Goal: Information Seeking & Learning: Learn about a topic

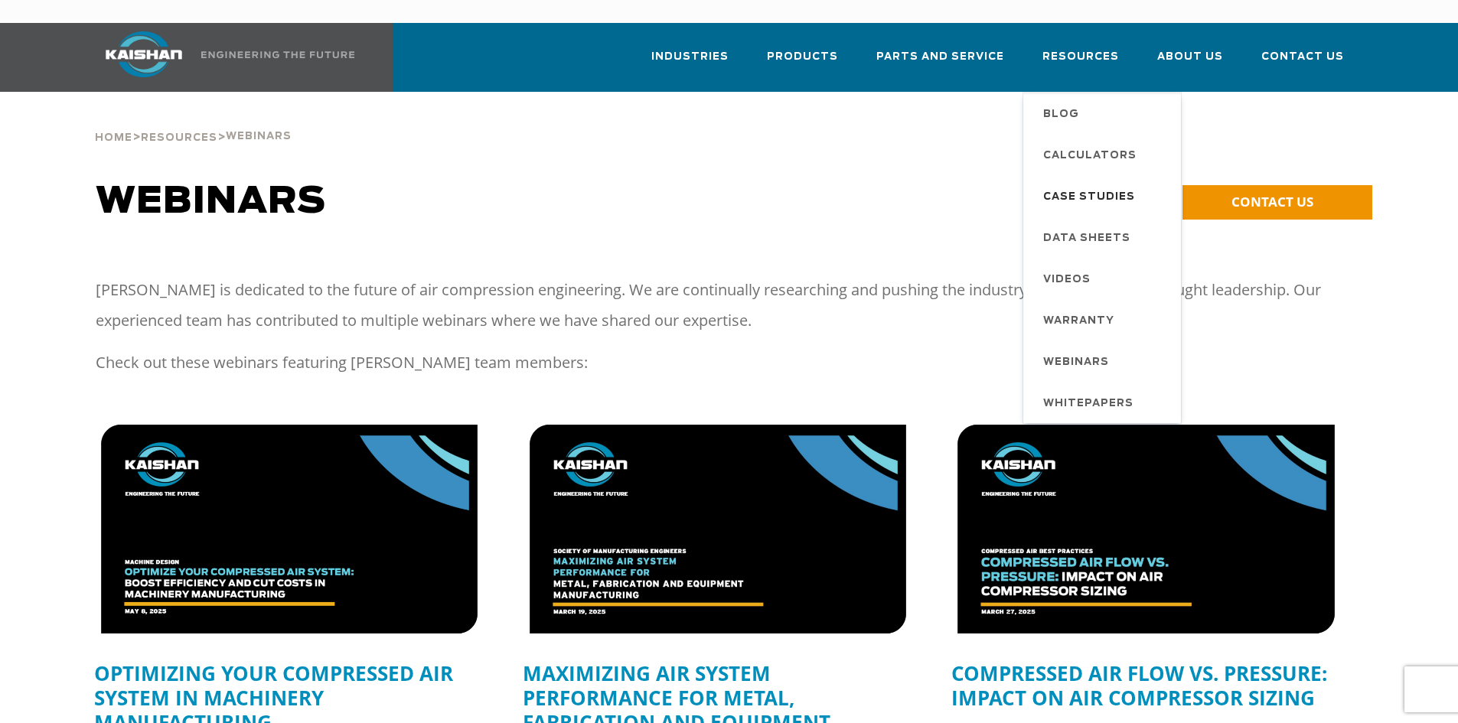
click at [1105, 185] on span "Case Studies" at bounding box center [1089, 198] width 92 height 26
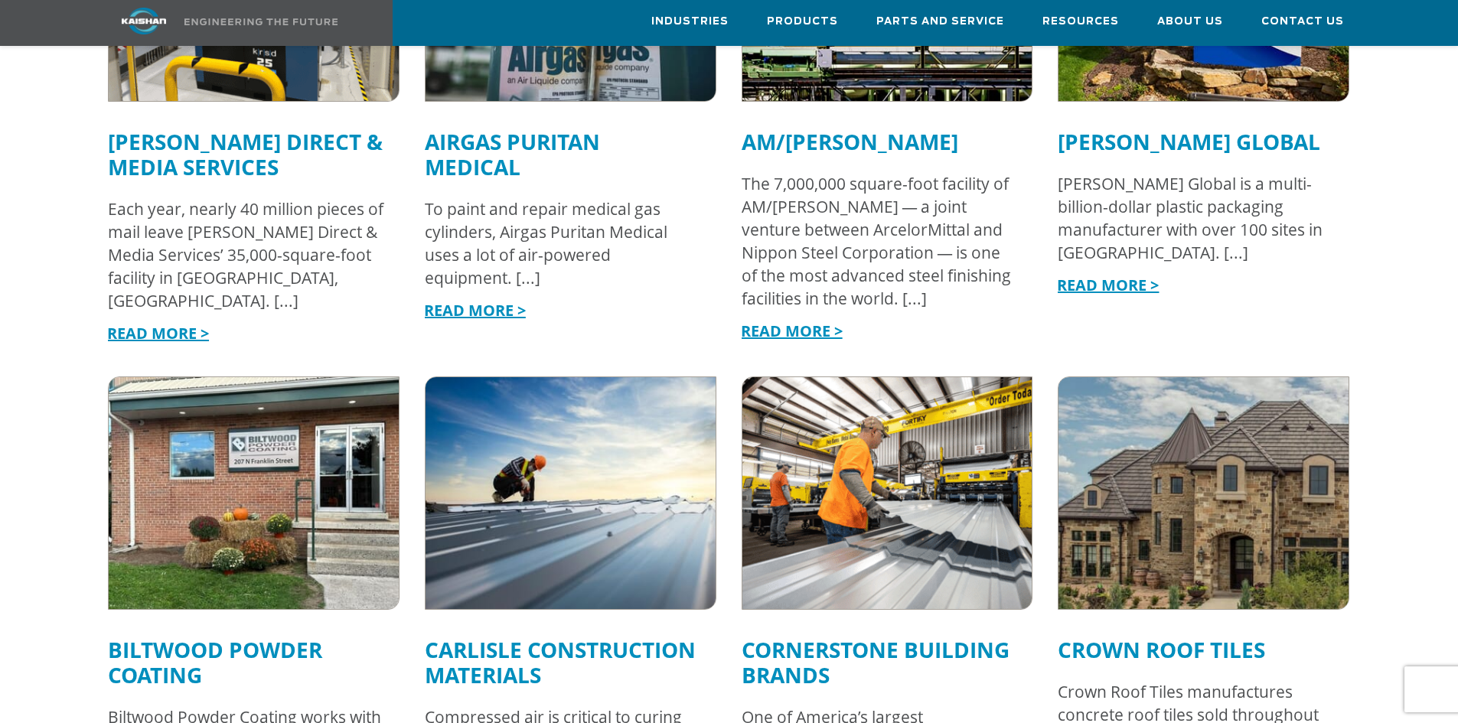
scroll to position [1531, 0]
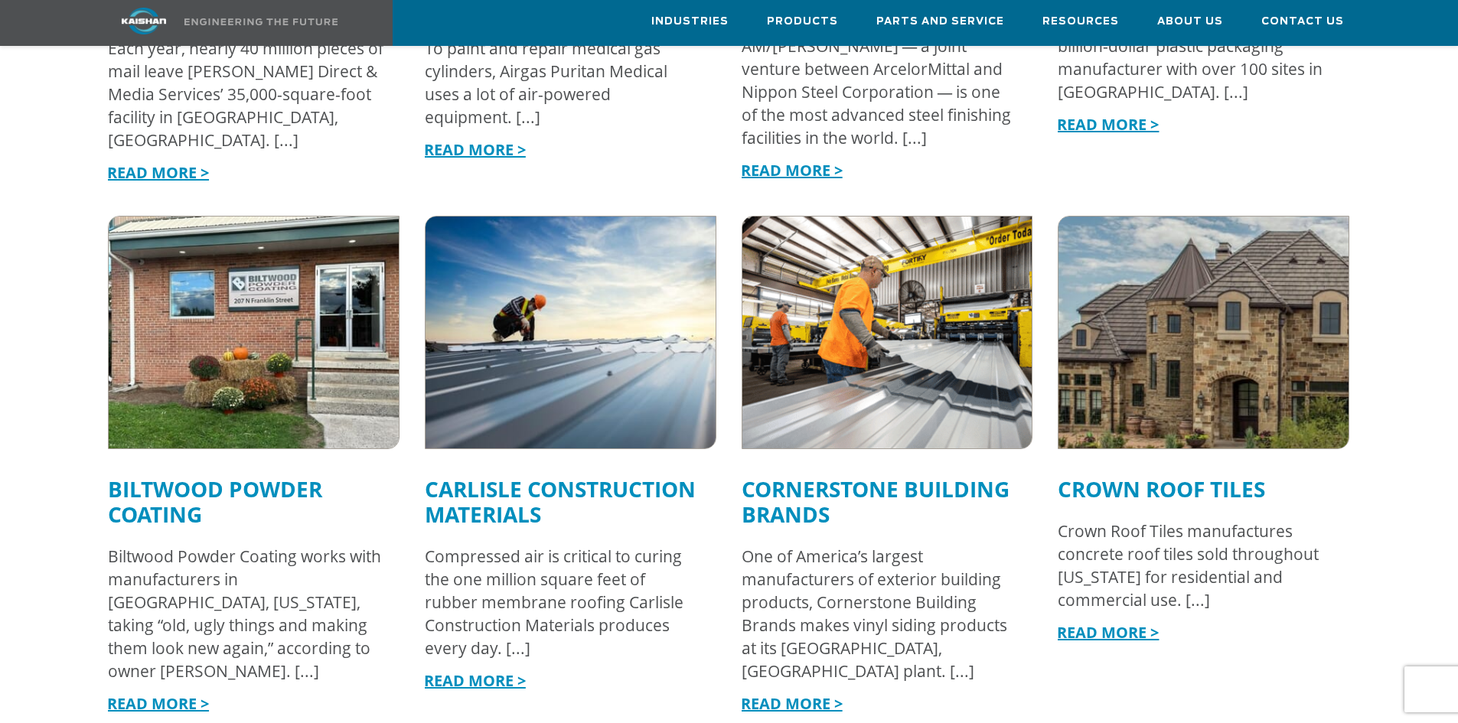
click at [1133, 358] on img at bounding box center [1204, 332] width 319 height 255
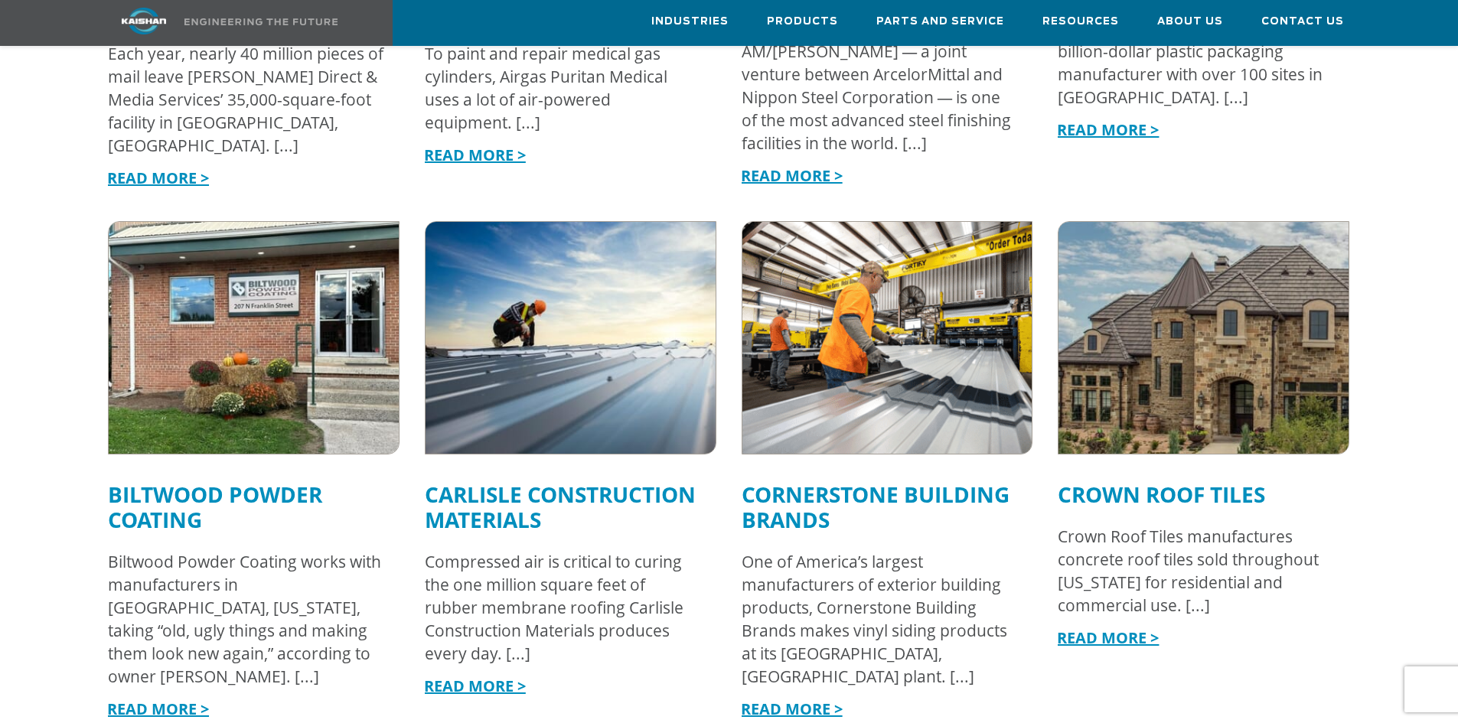
scroll to position [1832, 0]
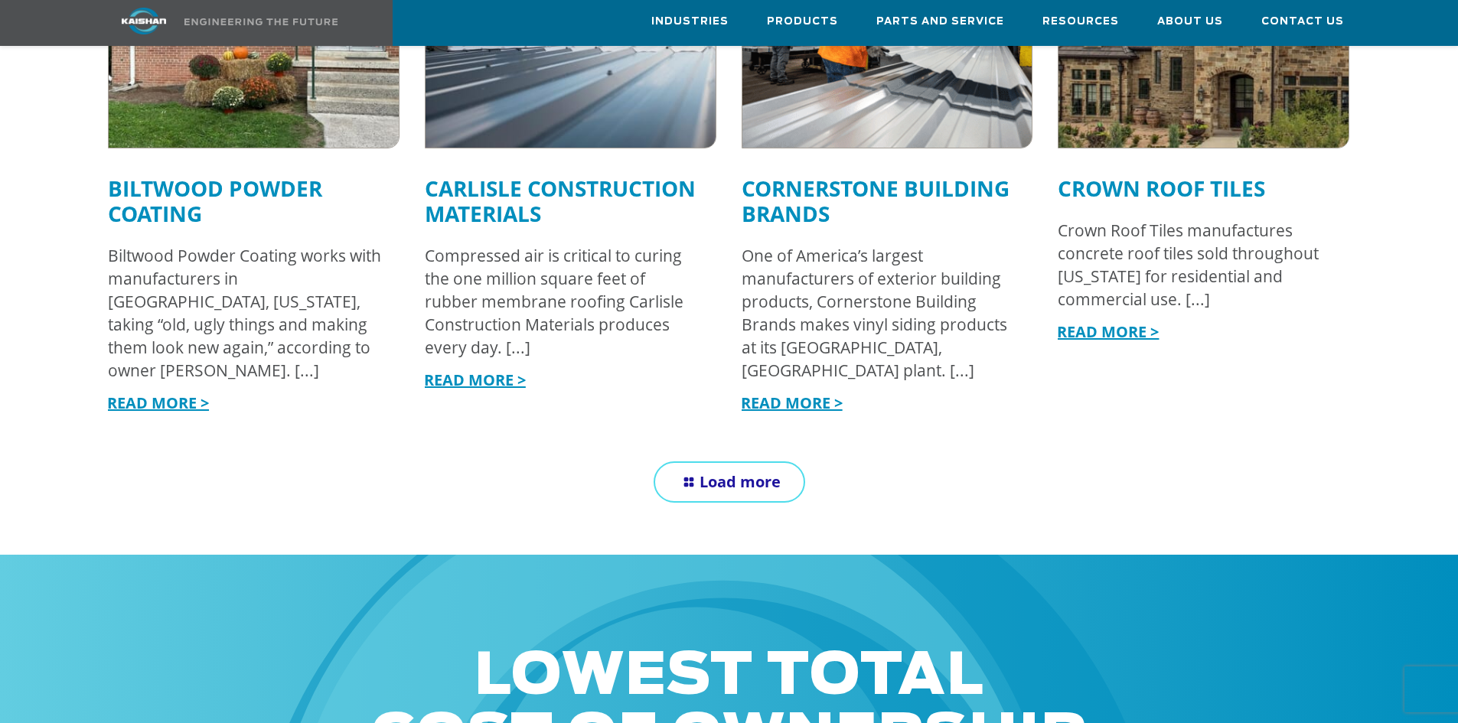
click at [703, 462] on link "Load more" at bounding box center [730, 482] width 152 height 41
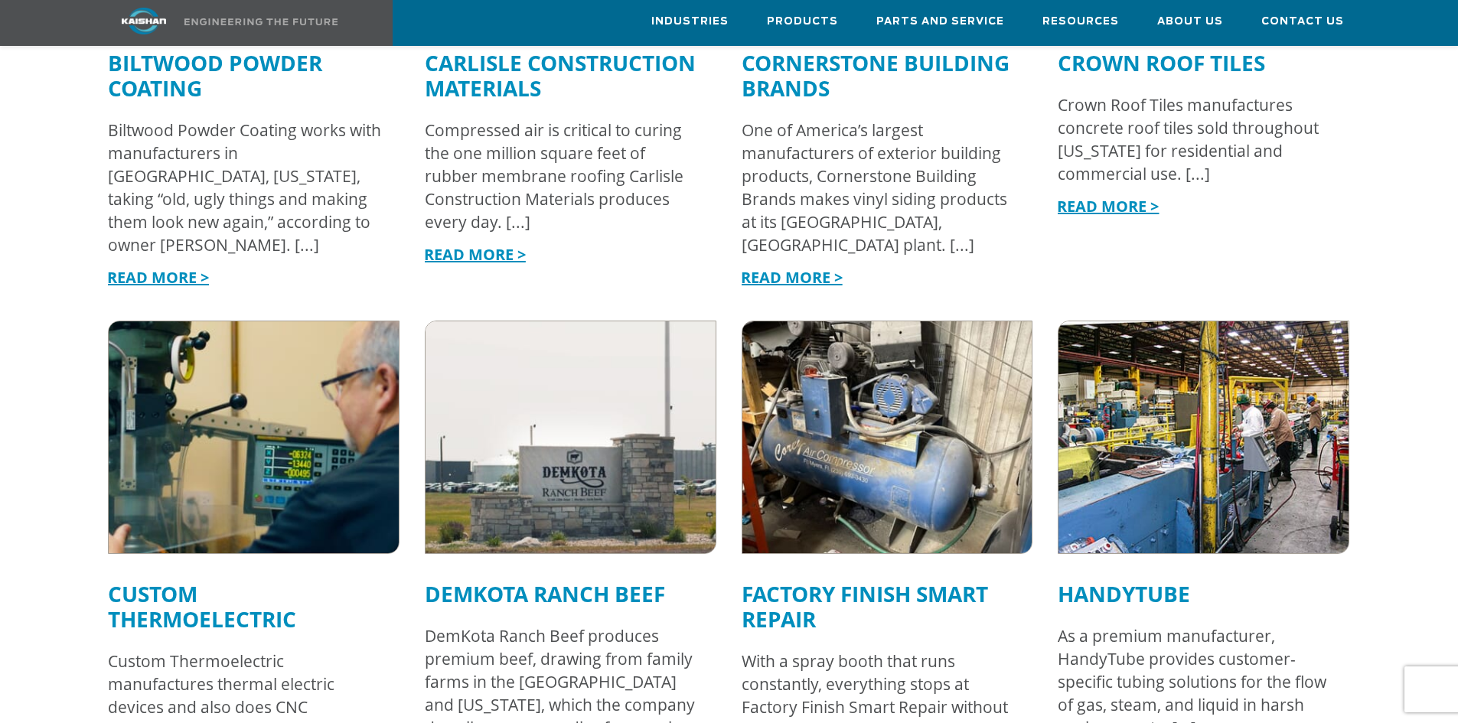
scroll to position [1985, 0]
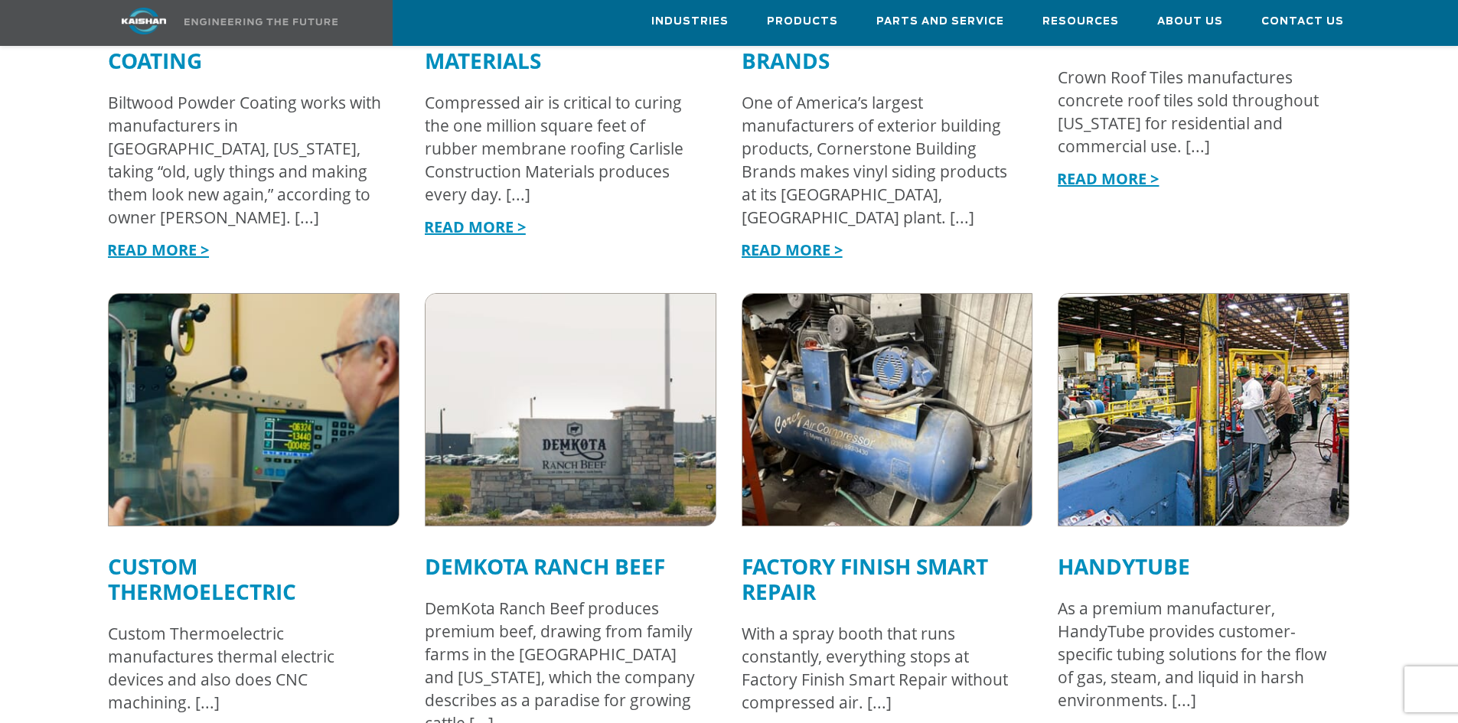
click at [307, 438] on img at bounding box center [253, 409] width 319 height 255
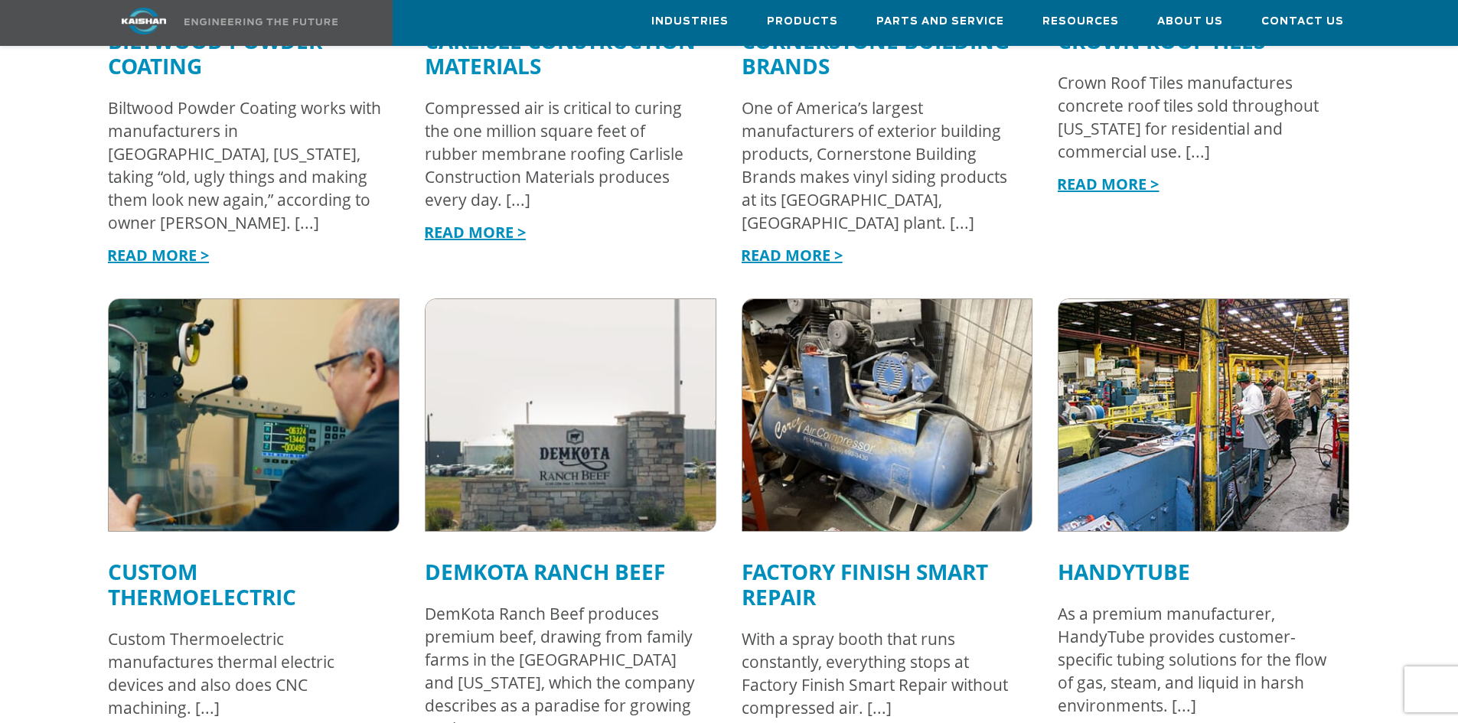
click at [491, 395] on img at bounding box center [570, 415] width 319 height 255
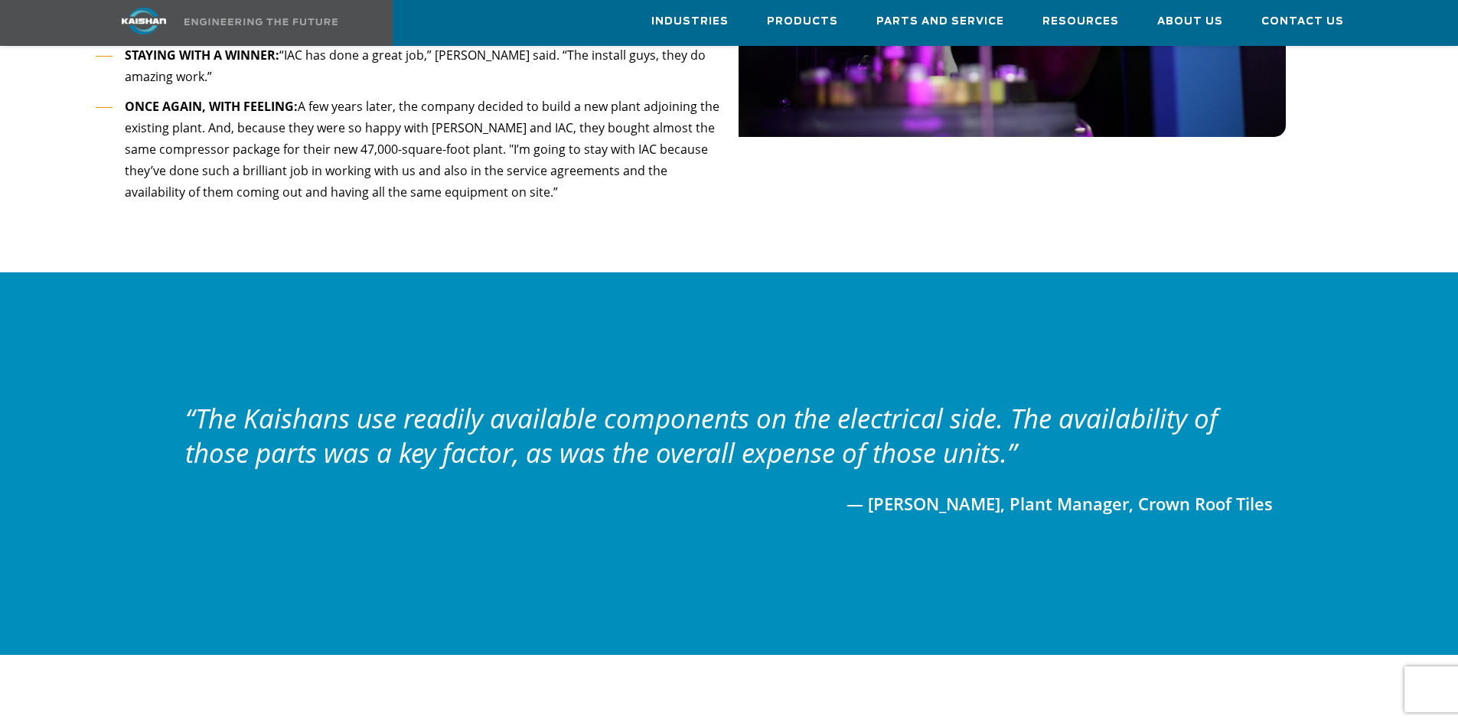
scroll to position [2144, 0]
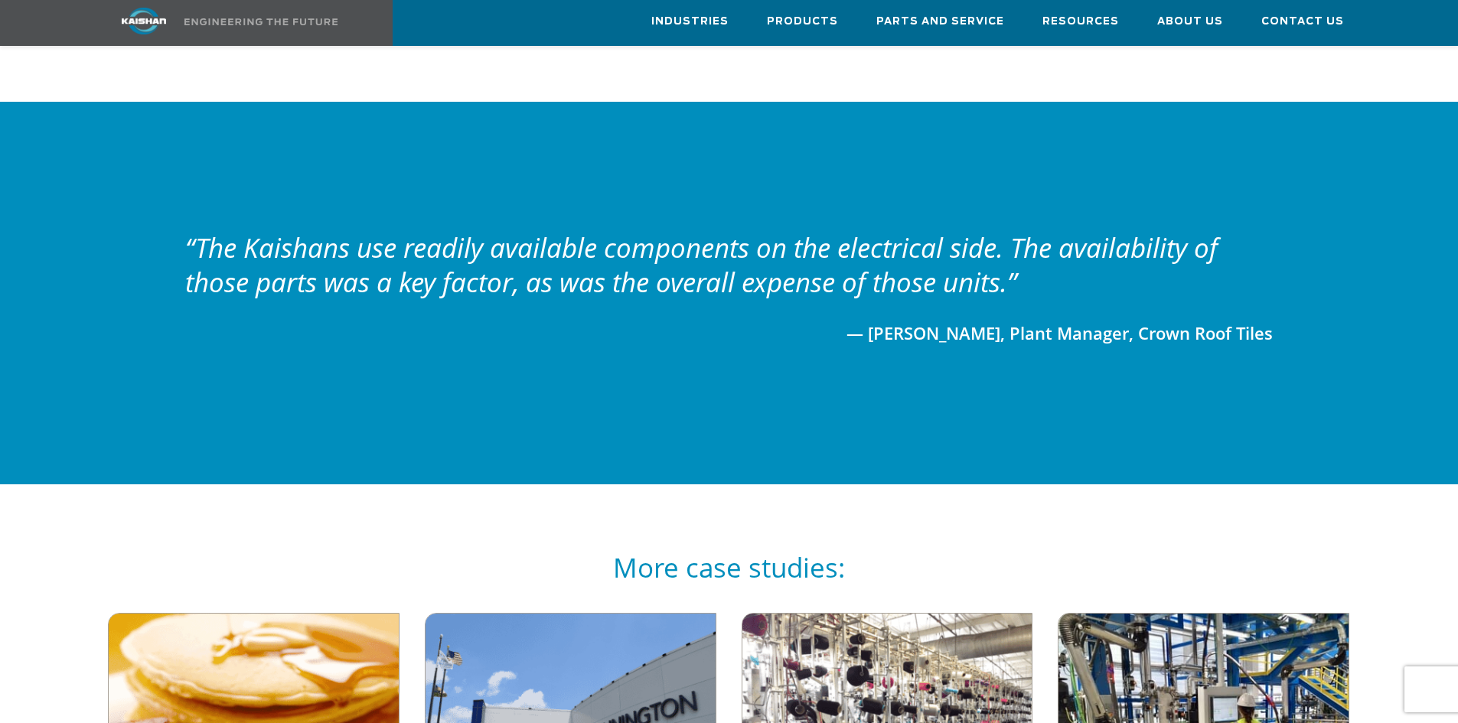
drag, startPoint x: 1305, startPoint y: 307, endPoint x: 187, endPoint y: 218, distance: 1122.0
click at [187, 230] on div "“The Kaishans use readily available components on the electrical side. The avai…" at bounding box center [729, 293] width 1165 height 126
copy div "“The Kaishans use readily available components on the electrical side. The avai…"
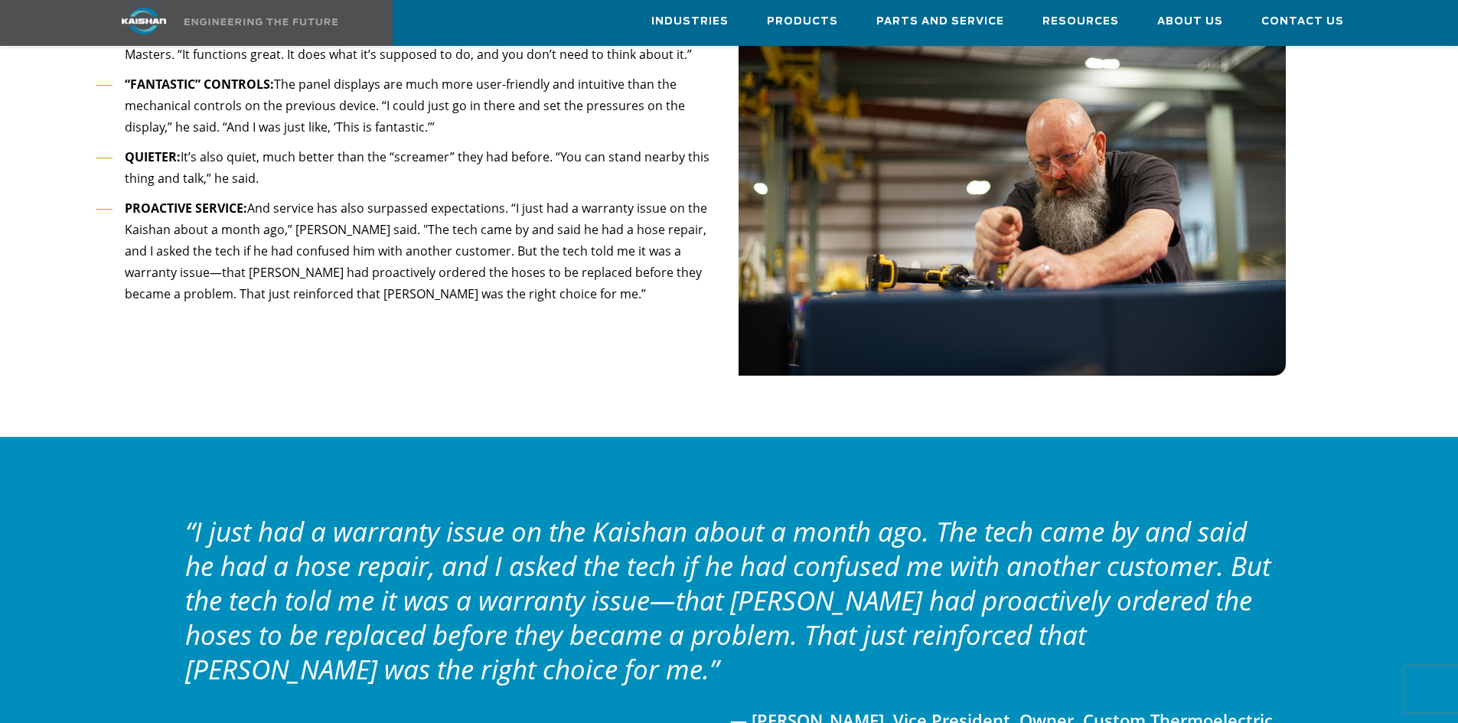
scroll to position [1761, 0]
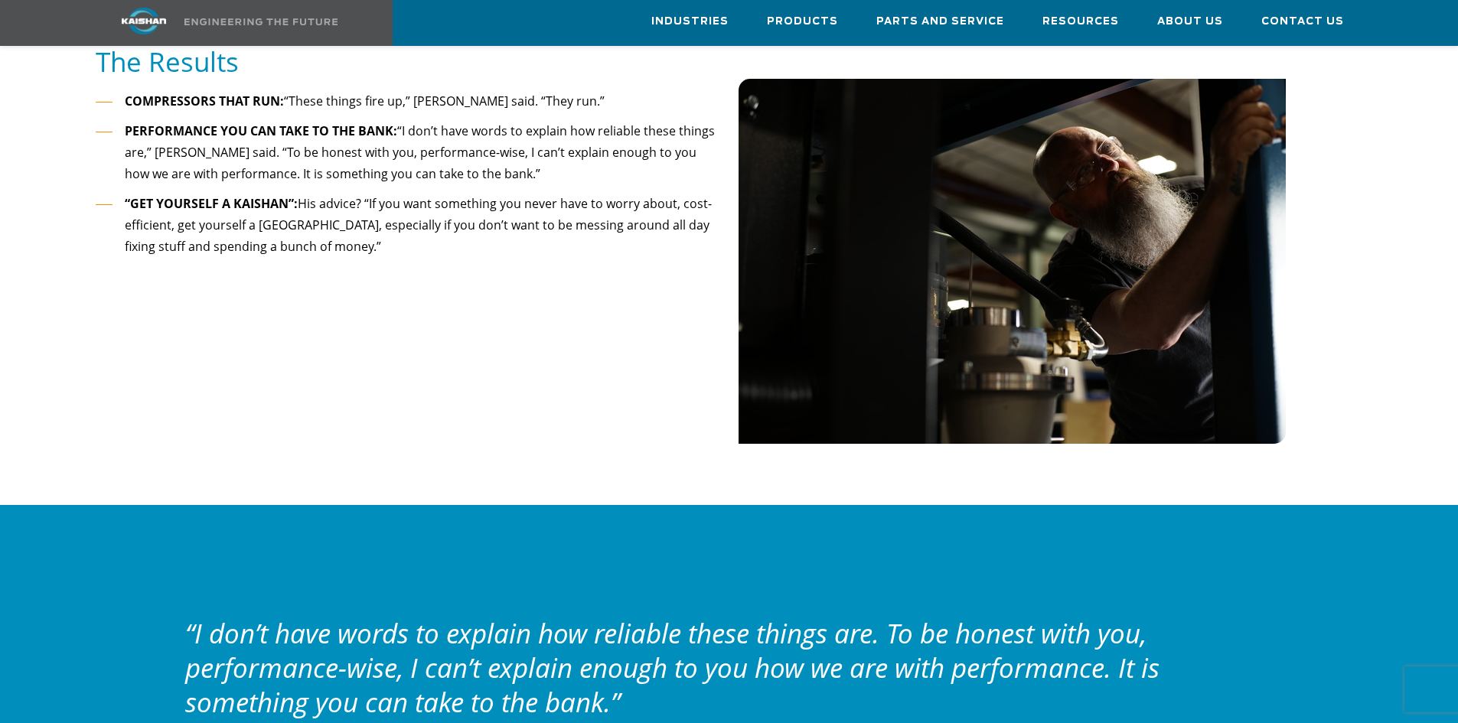
scroll to position [1761, 0]
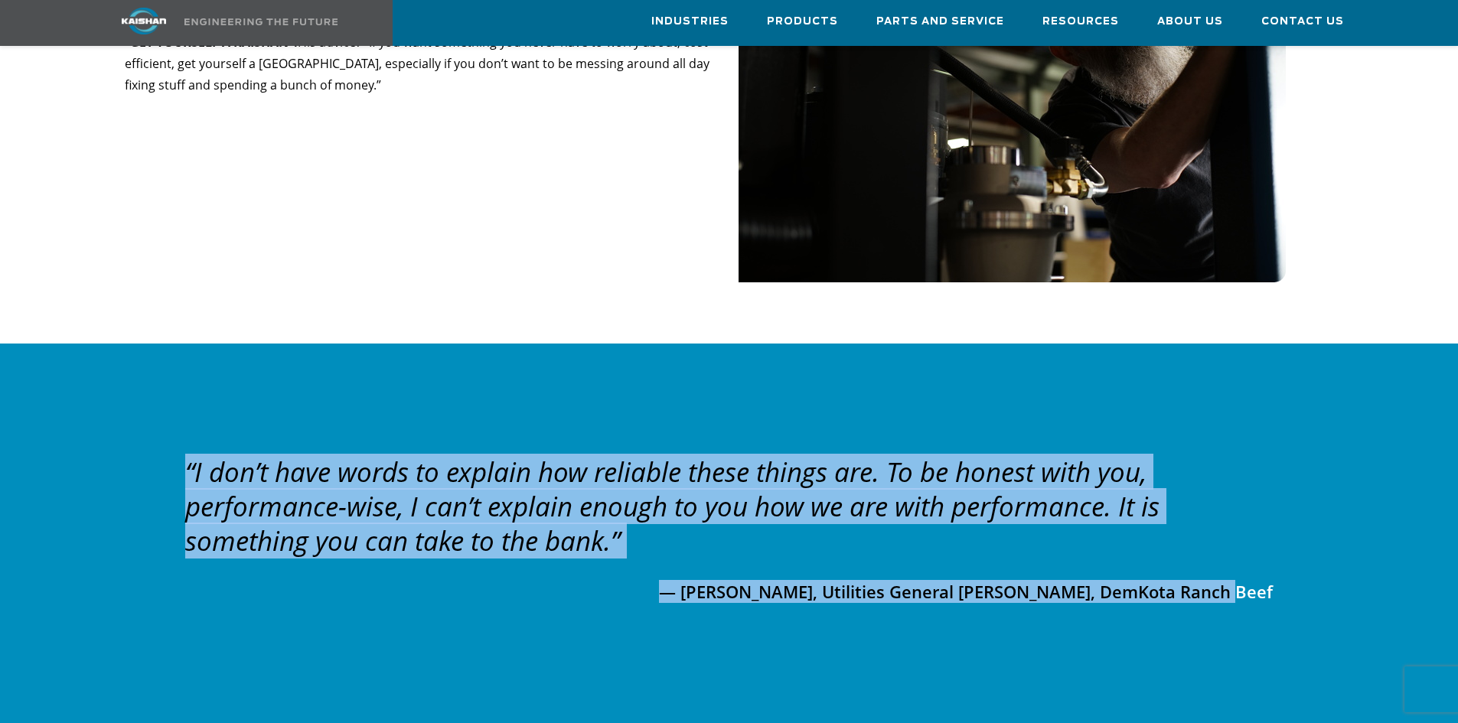
drag, startPoint x: 1311, startPoint y: 569, endPoint x: 183, endPoint y: 449, distance: 1134.8
click at [183, 455] on div "“I don’t have words to explain how reliable these things are. To be honest with…" at bounding box center [729, 535] width 1165 height 160
copy div "“I don’t have words to explain how reliable these things are. To be honest with…"
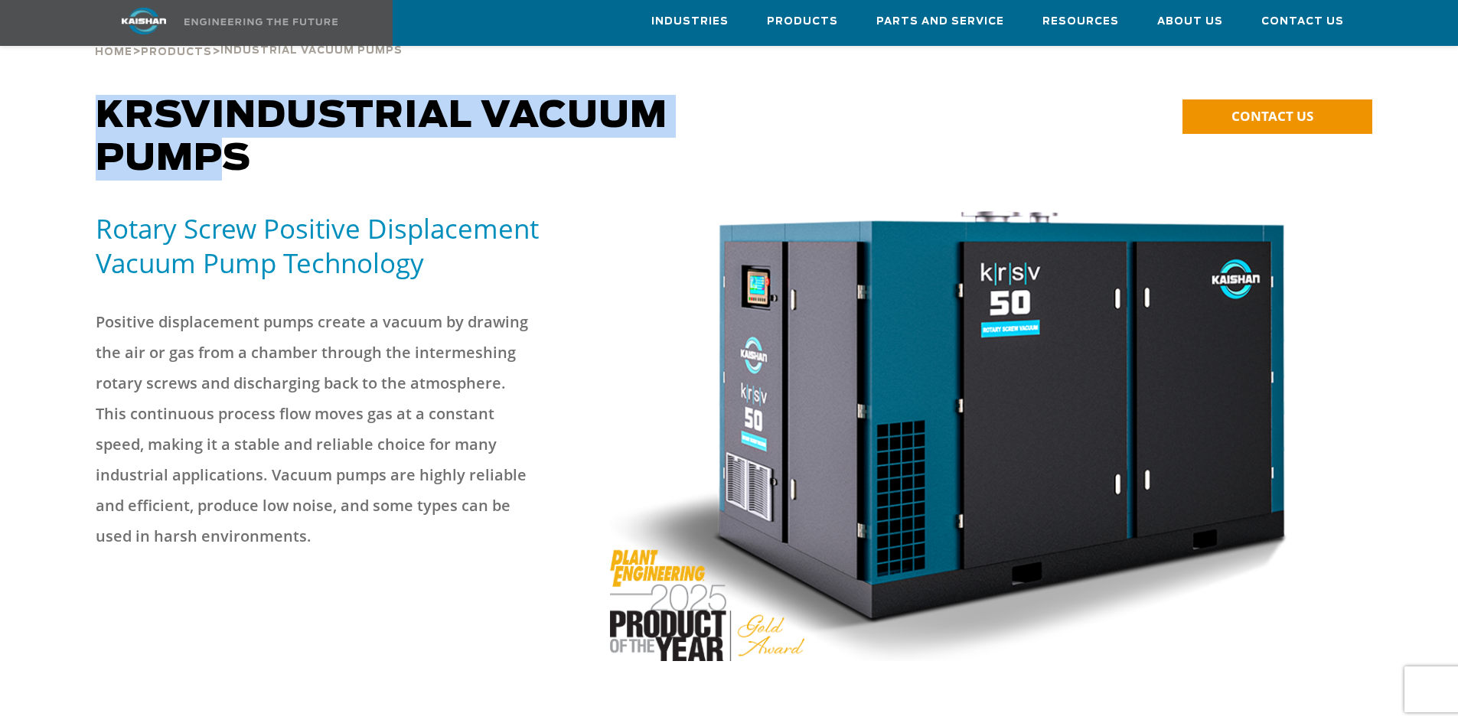
scroll to position [77, 0]
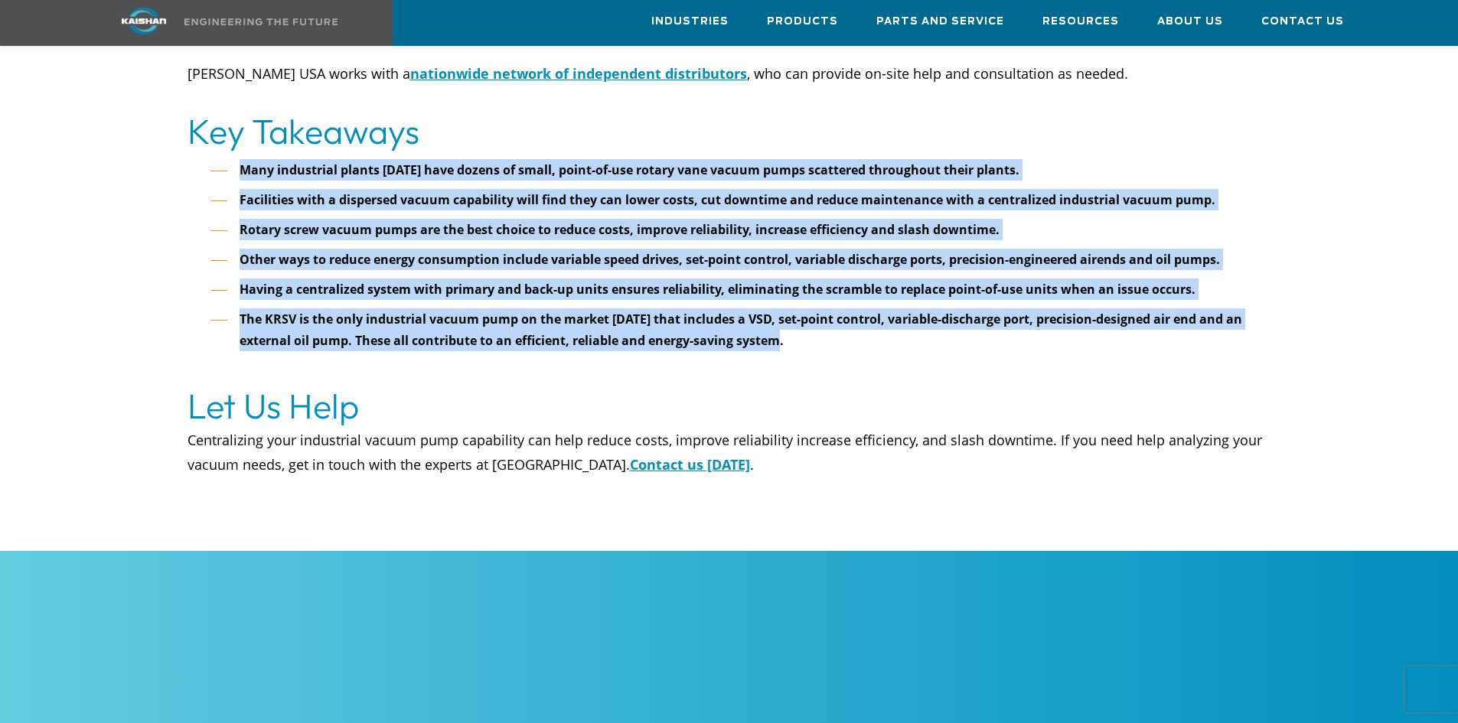
scroll to position [6737, 0]
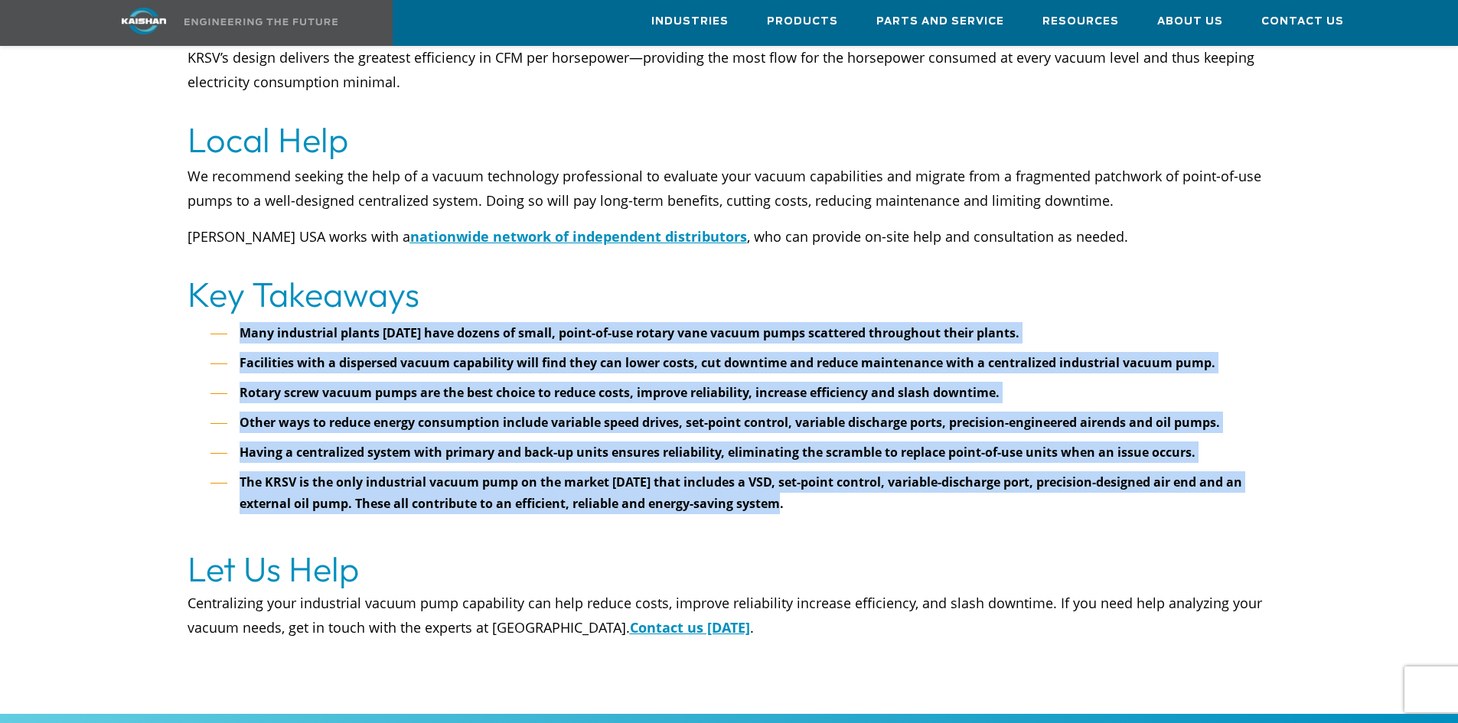
click at [533, 325] on strong "Many industrial plants [DATE] have dozens of small, point-of-use rotary vane va…" at bounding box center [630, 333] width 780 height 17
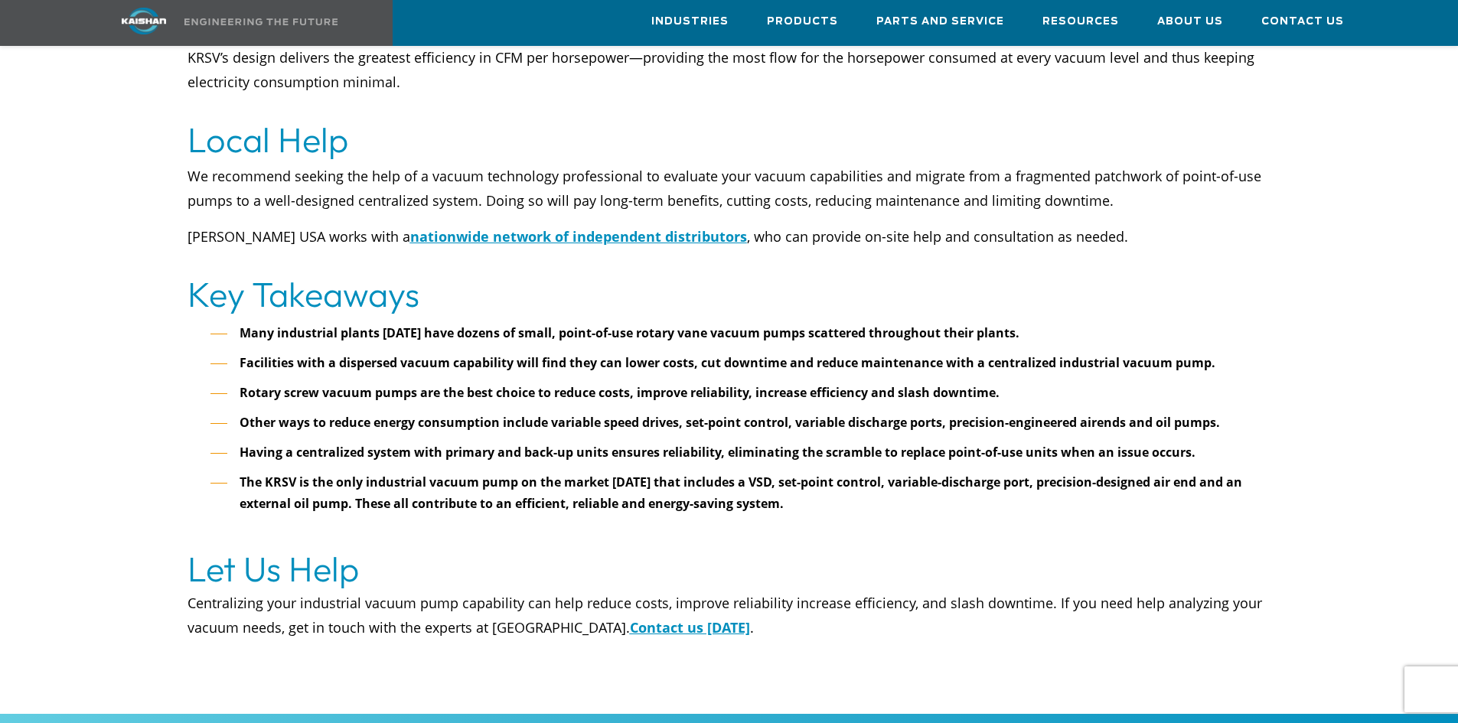
click at [647, 474] on strong "The KRSV is the only industrial vacuum pump on the market [DATE] that includes …" at bounding box center [741, 493] width 1003 height 38
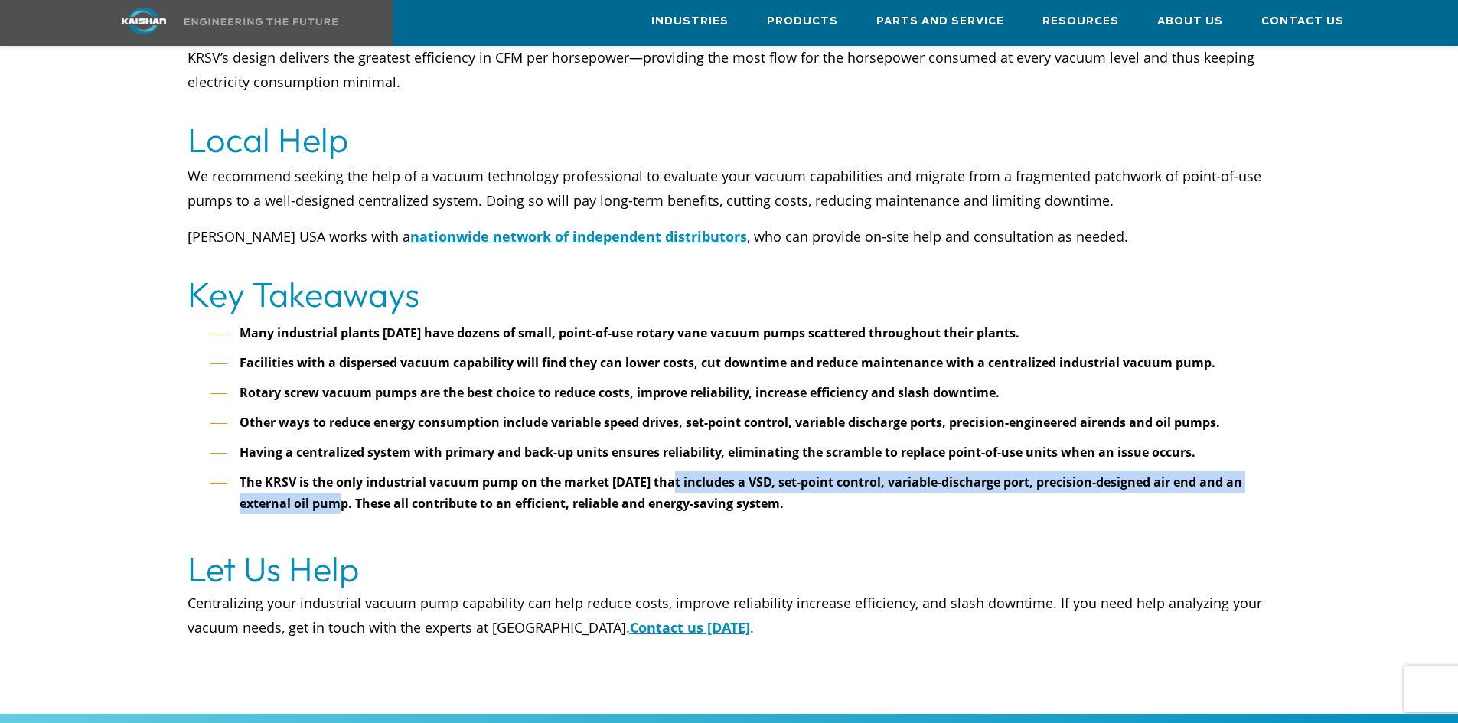
drag, startPoint x: 345, startPoint y: 479, endPoint x: 674, endPoint y: 462, distance: 328.9
click at [674, 474] on strong "The KRSV is the only industrial vacuum pump on the market [DATE] that includes …" at bounding box center [741, 493] width 1003 height 38
